Goal: Find specific fact: Find specific fact

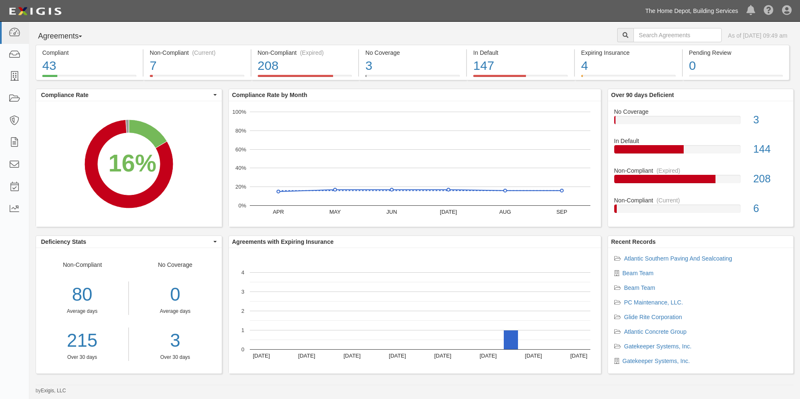
click at [668, 13] on link "The Home Depot, Building Services" at bounding box center [691, 11] width 101 height 17
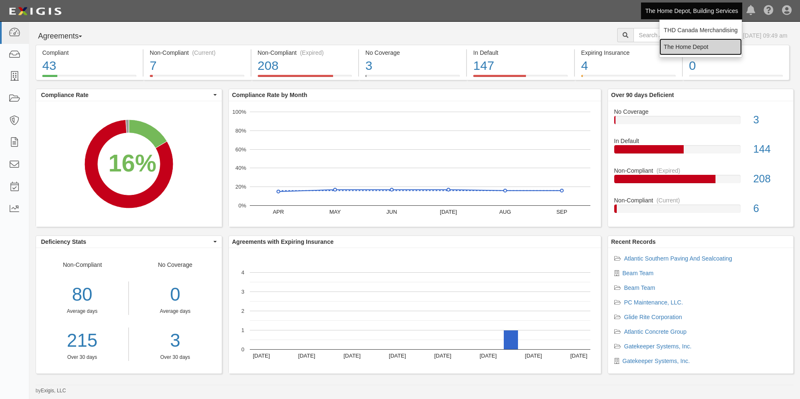
click at [672, 43] on link "The Home Depot" at bounding box center [701, 47] width 82 height 17
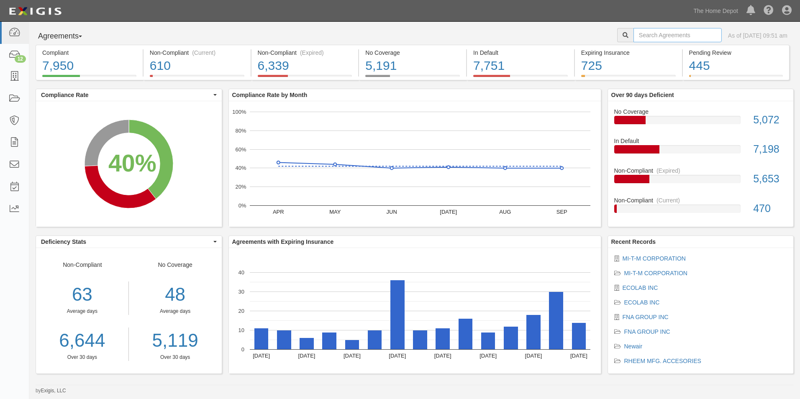
click at [652, 39] on input "text" at bounding box center [678, 35] width 88 height 14
type input "Koala"
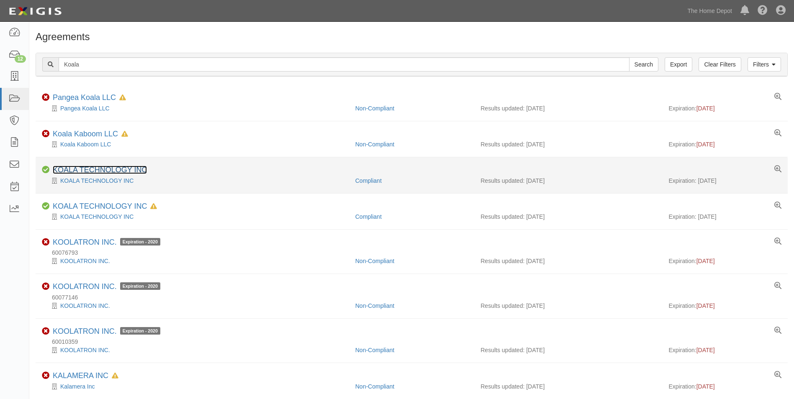
click at [112, 169] on link "KOALA TECHNOLOGY INC" at bounding box center [100, 170] width 94 height 8
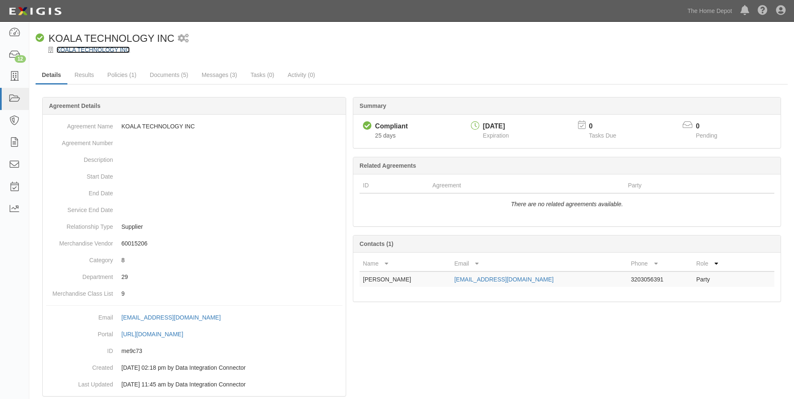
click at [75, 48] on link "KOALA TECHNOLOGY INC" at bounding box center [93, 49] width 73 height 7
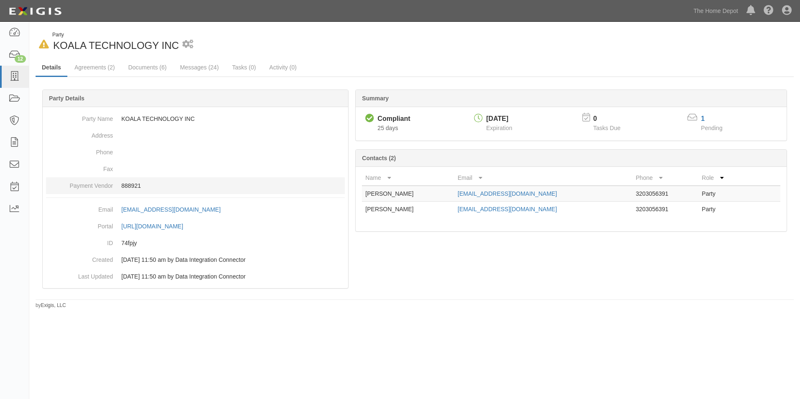
click at [129, 188] on p "888921" at bounding box center [233, 186] width 224 height 8
click at [129, 187] on p "888921" at bounding box center [233, 186] width 224 height 8
copy p "888921"
